Goal: Task Accomplishment & Management: Use online tool/utility

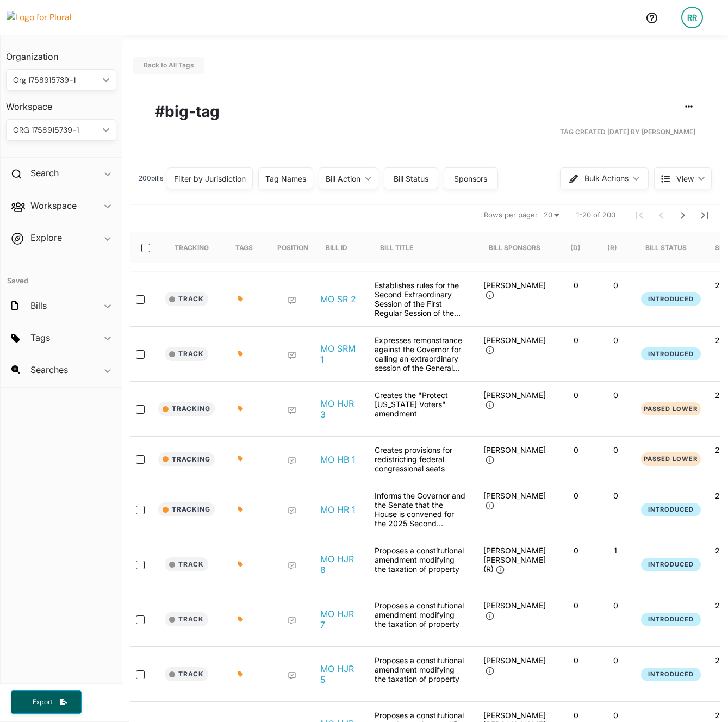
click at [302, 178] on div "Tag Names" at bounding box center [285, 178] width 41 height 11
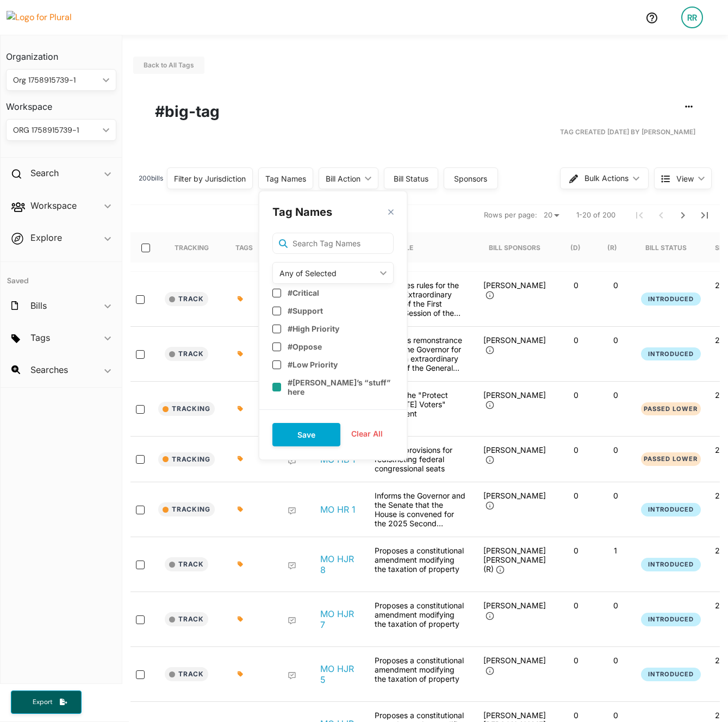
click at [284, 382] on div "#[PERSON_NAME]’s “stuff” here" at bounding box center [332, 385] width 121 height 23
click at [313, 425] on button "Save" at bounding box center [306, 434] width 68 height 23
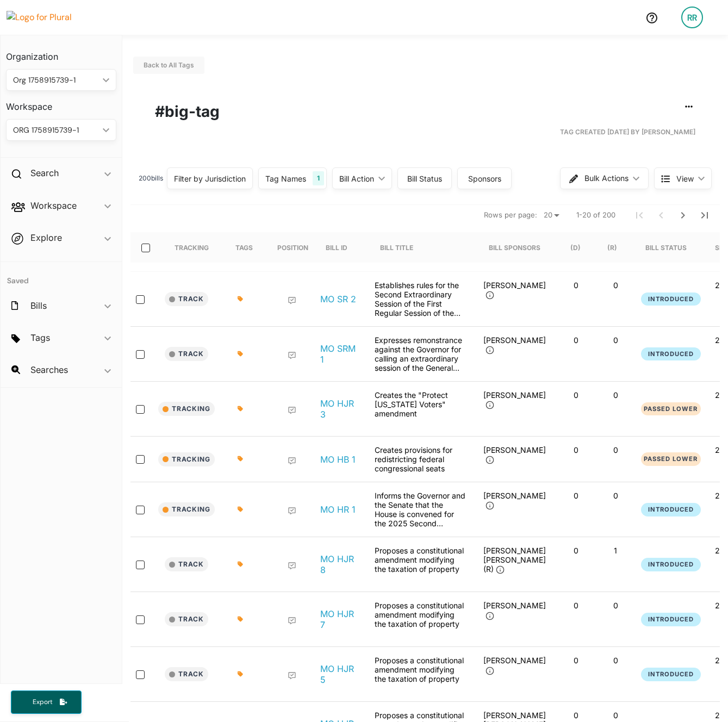
click at [306, 178] on div "Tag Names" at bounding box center [285, 178] width 41 height 11
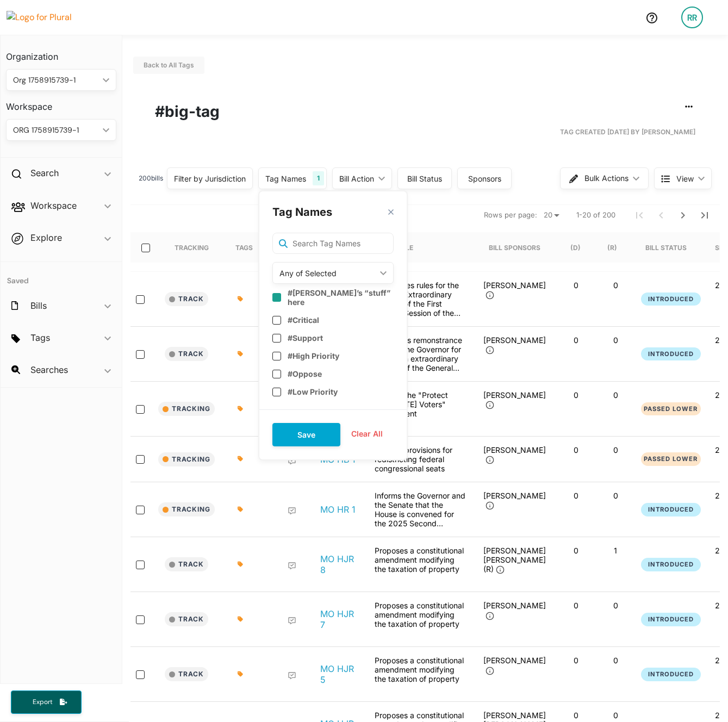
click at [317, 274] on div "Any of Selected" at bounding box center [327, 273] width 96 height 11
click at [305, 347] on div "None of Selected" at bounding box center [321, 348] width 80 height 9
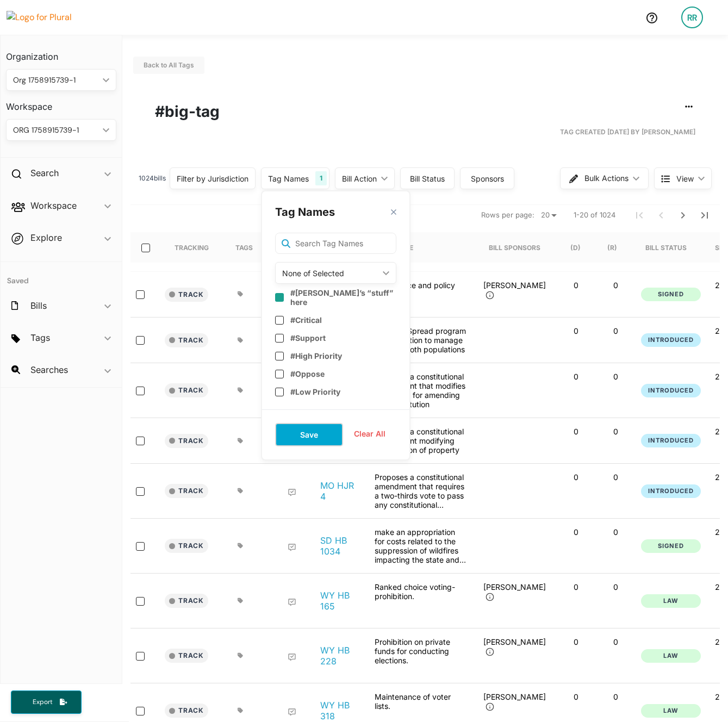
click at [308, 423] on button "Save" at bounding box center [309, 434] width 68 height 23
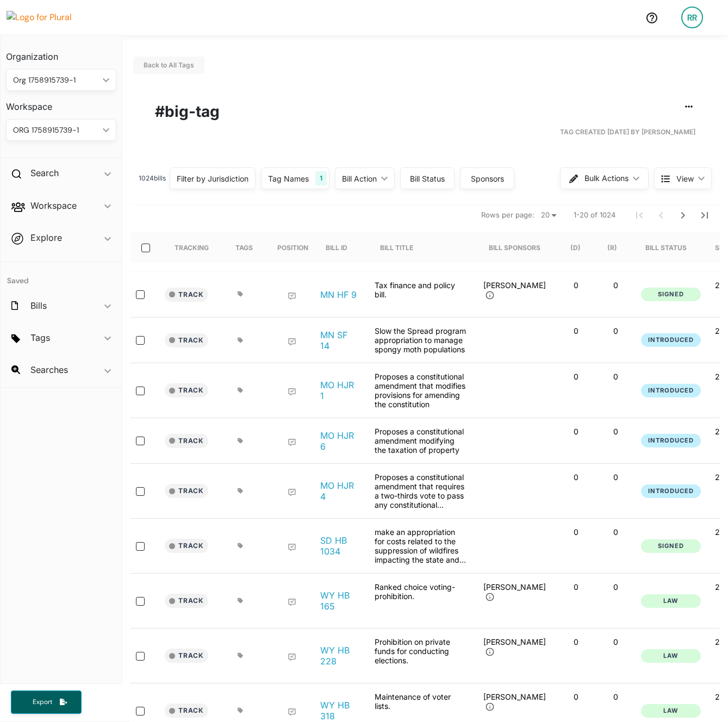
click at [297, 182] on div "Tag Names" at bounding box center [288, 178] width 41 height 11
click at [334, 115] on h1 "#big-tag" at bounding box center [425, 111] width 540 height 23
click at [308, 174] on div "Tag Names" at bounding box center [288, 178] width 41 height 11
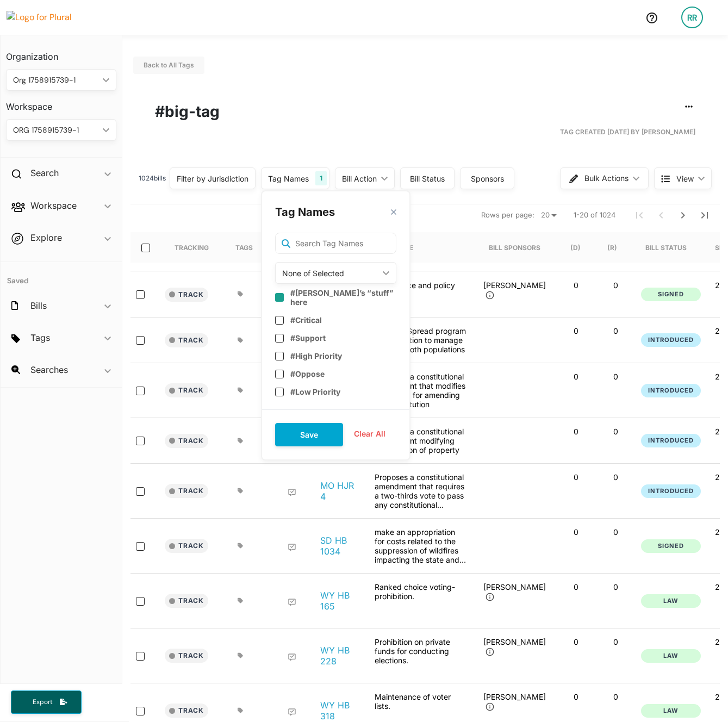
click at [334, 277] on div "None of Selected" at bounding box center [330, 273] width 96 height 11
click at [344, 304] on link "Any of Selected" at bounding box center [323, 298] width 95 height 25
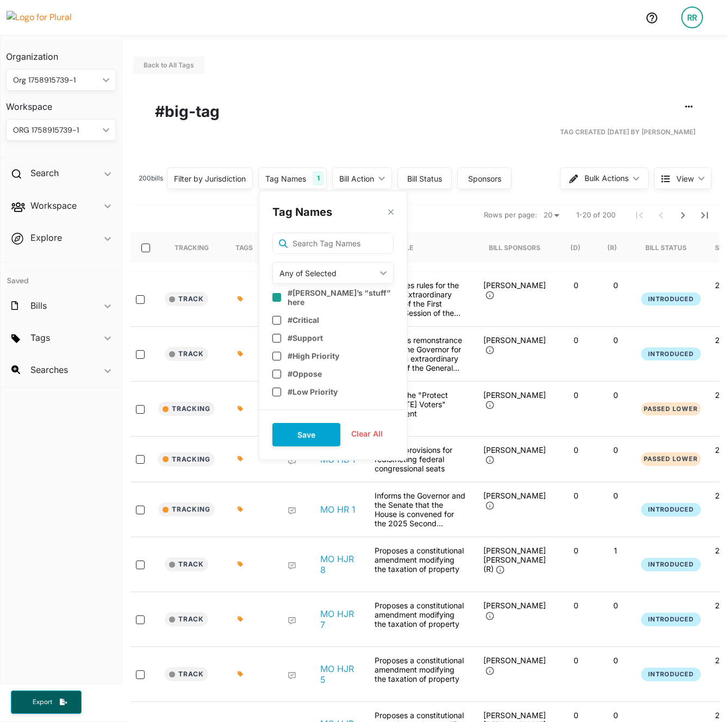
click at [345, 273] on div "Any of Selected" at bounding box center [327, 273] width 96 height 11
click at [327, 243] on input "text" at bounding box center [332, 244] width 121 height 22
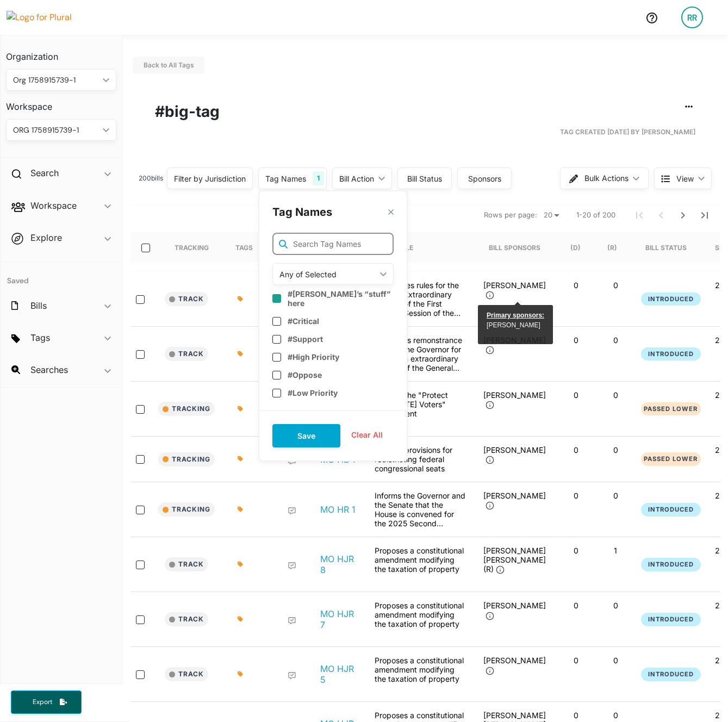
click at [369, 241] on input "text" at bounding box center [332, 244] width 121 height 22
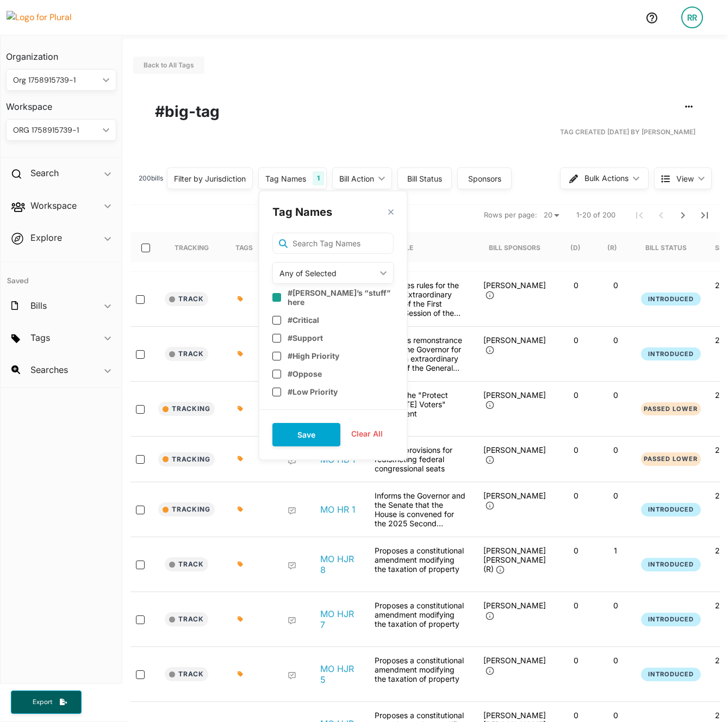
click at [369, 270] on div "Any of Selected" at bounding box center [327, 273] width 96 height 11
click at [362, 272] on div "Any of Selected" at bounding box center [327, 273] width 96 height 11
click at [279, 294] on input "checkbox" at bounding box center [276, 297] width 9 height 9
click at [370, 438] on button "Clear All" at bounding box center [366, 434] width 53 height 16
